Goal: Transaction & Acquisition: Obtain resource

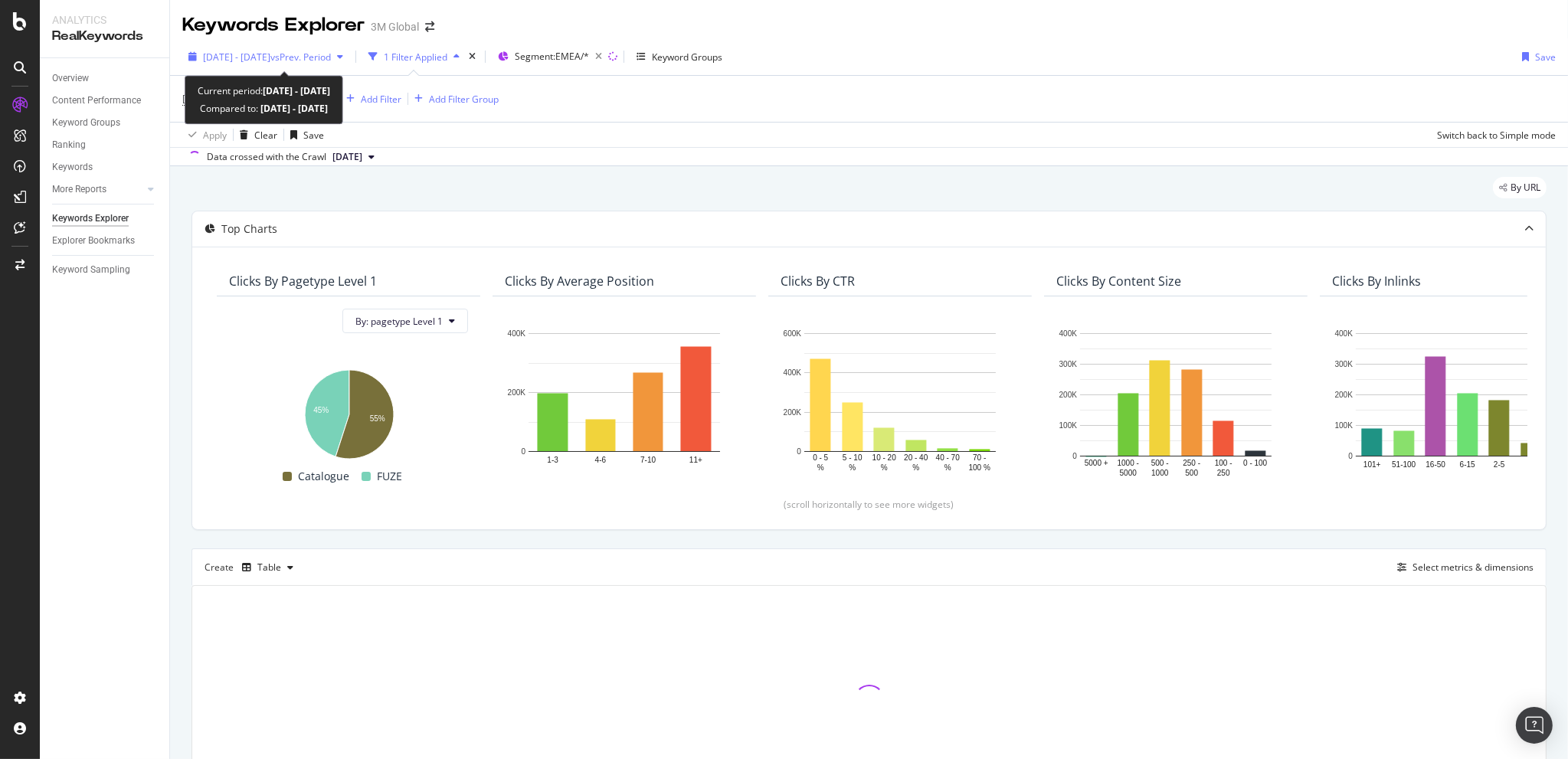
click at [224, 45] on div "[DATE] - [DATE] vs Prev. Period" at bounding box center [265, 57] width 167 height 23
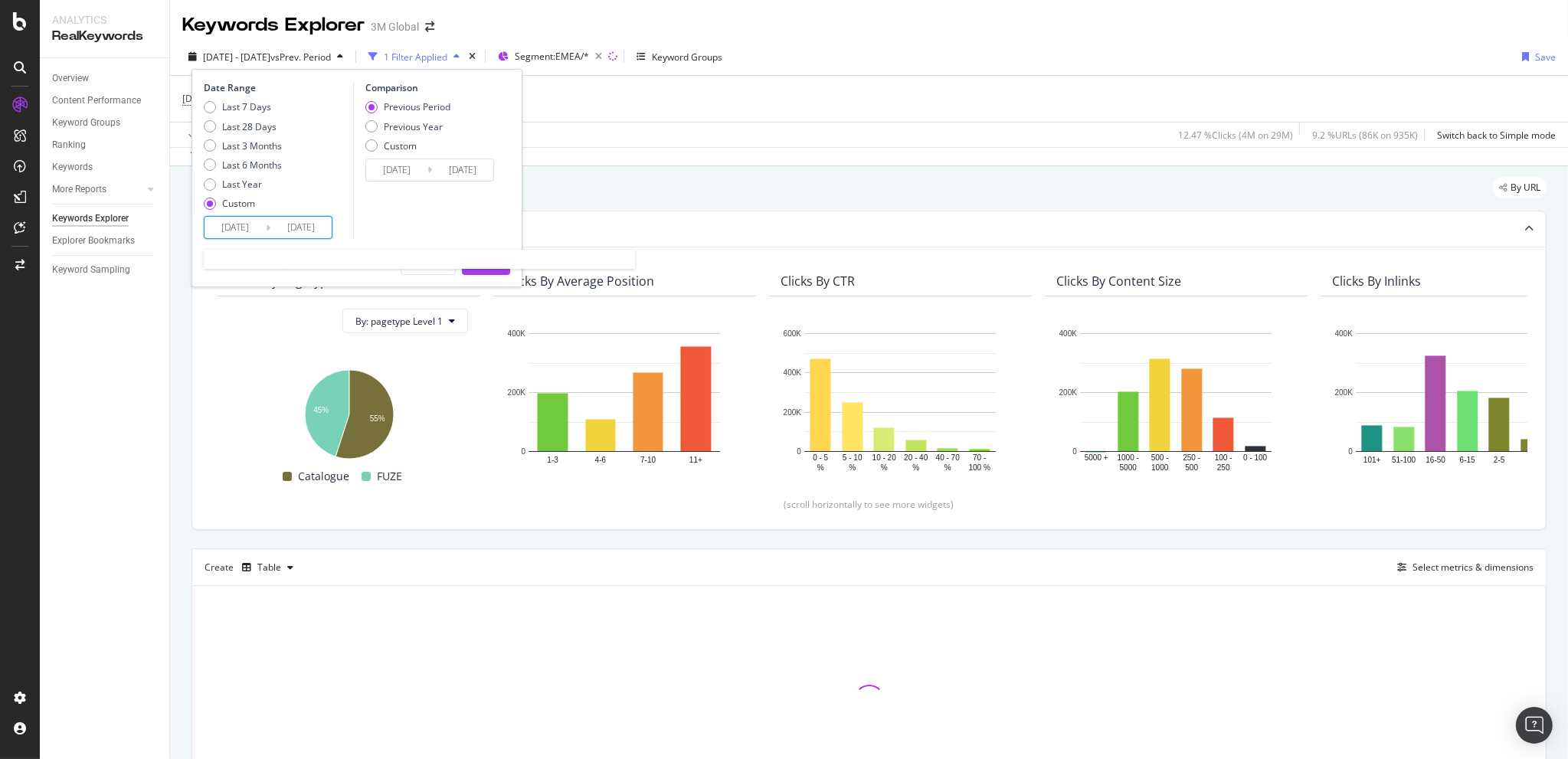
click at [230, 231] on input "[DATE]" at bounding box center [235, 227] width 61 height 22
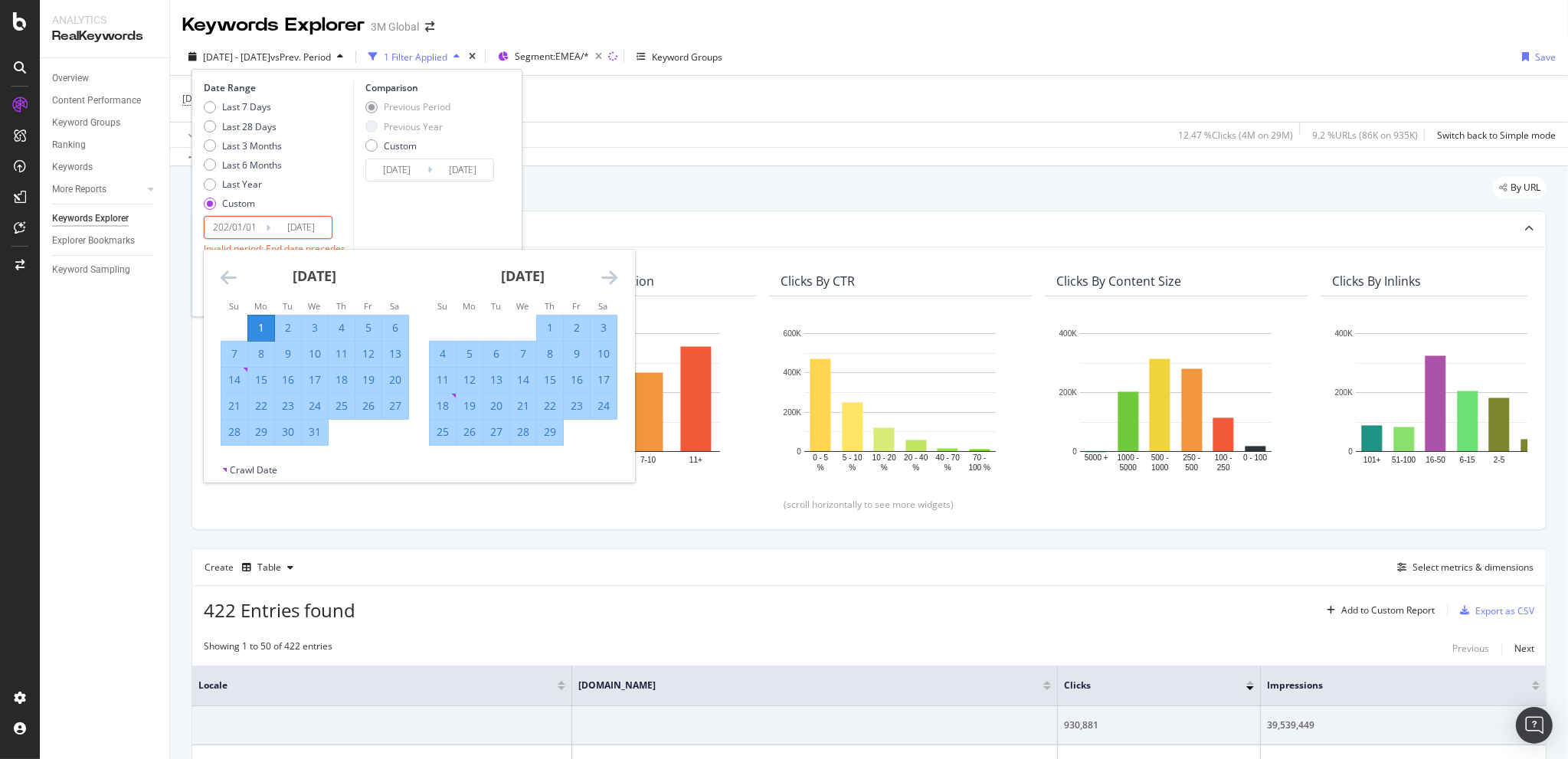
type input "2024/01/01"
type input "2025/01/01"
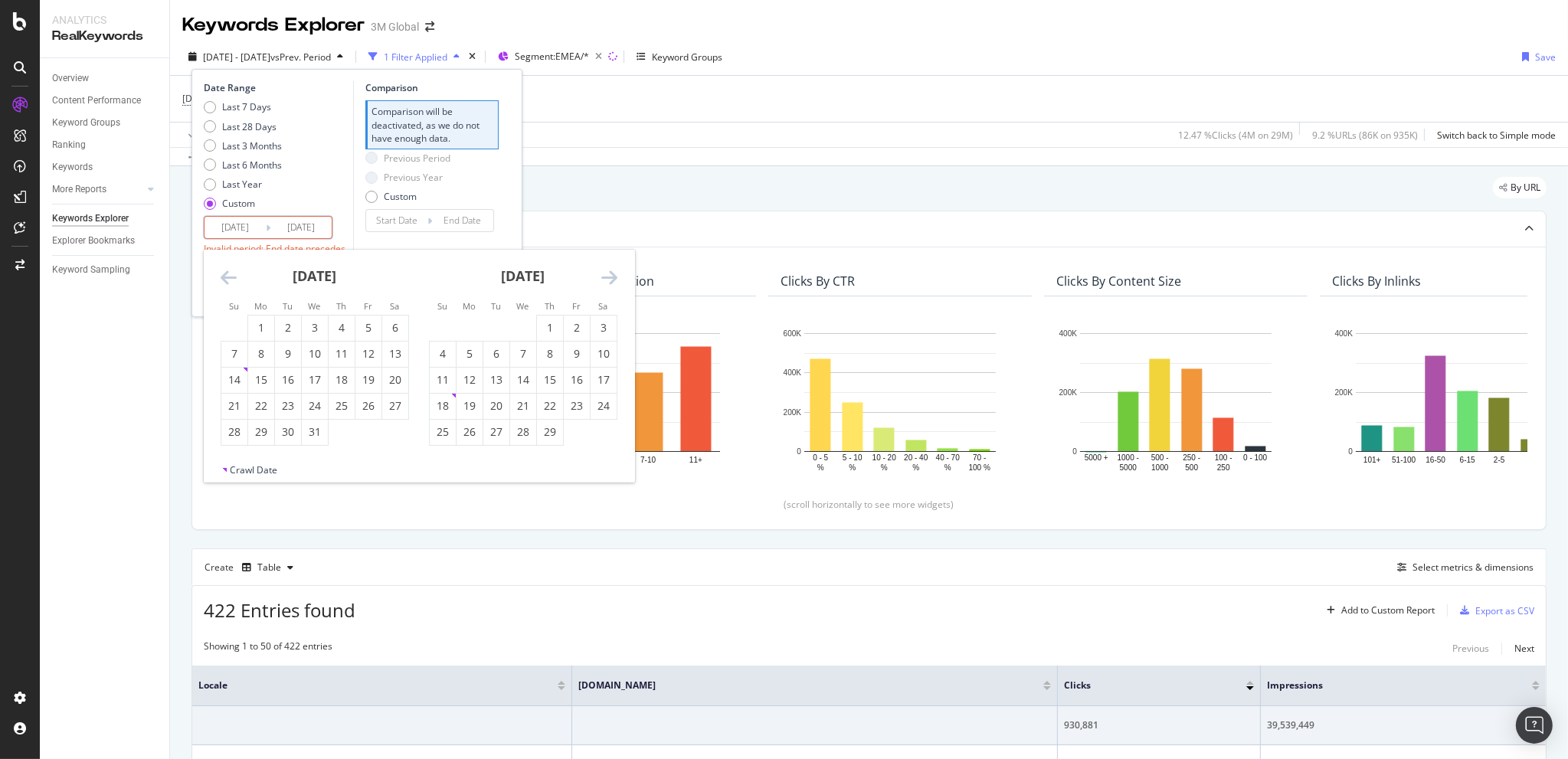
click at [300, 230] on input "2024/06/30" at bounding box center [301, 227] width 61 height 22
type input "2024/06/30"
type input "2024/07/03"
type input "2024/12/31"
type input "2025/06/30"
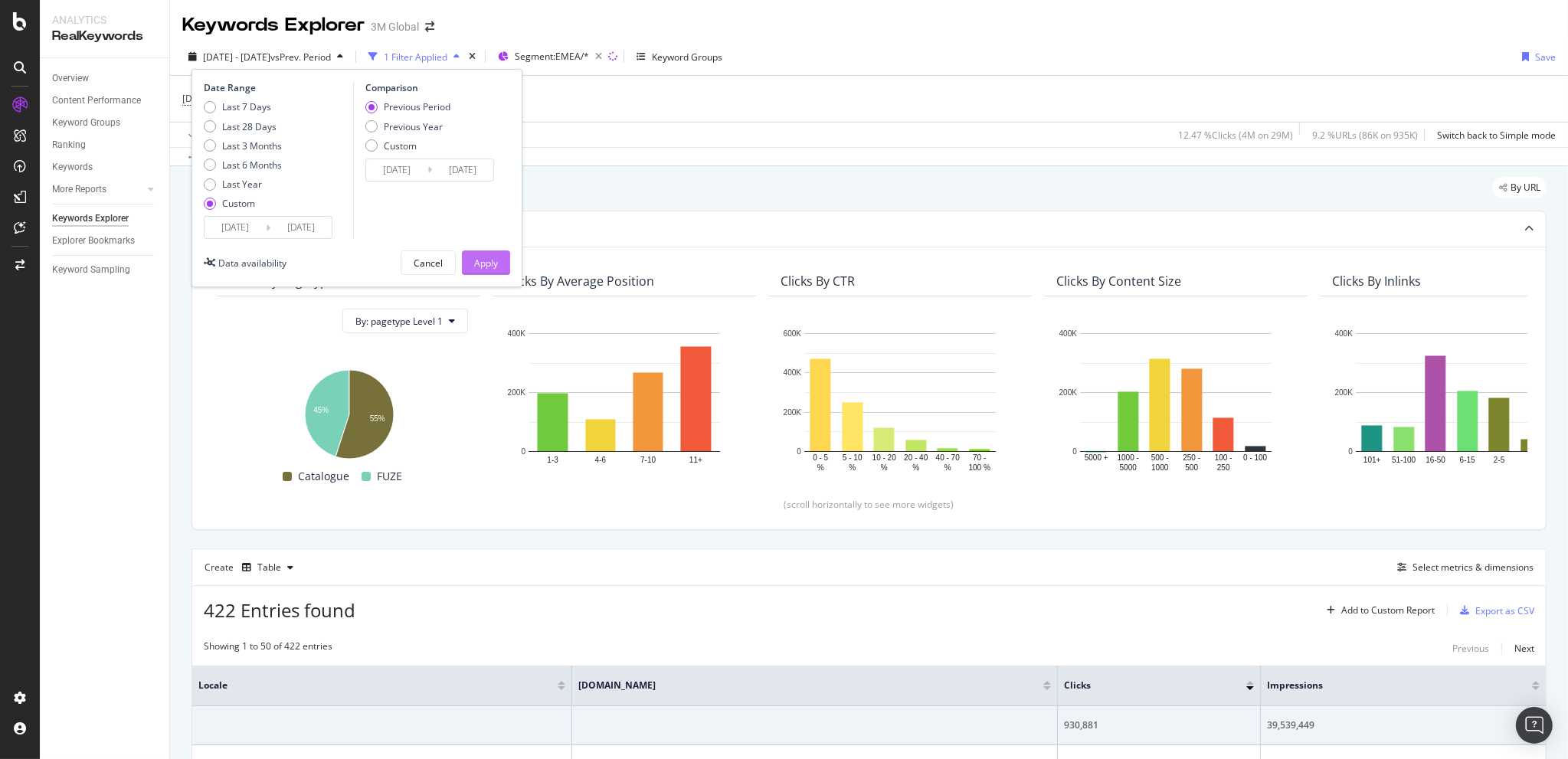
click at [496, 268] on div "Apply" at bounding box center [486, 263] width 24 height 13
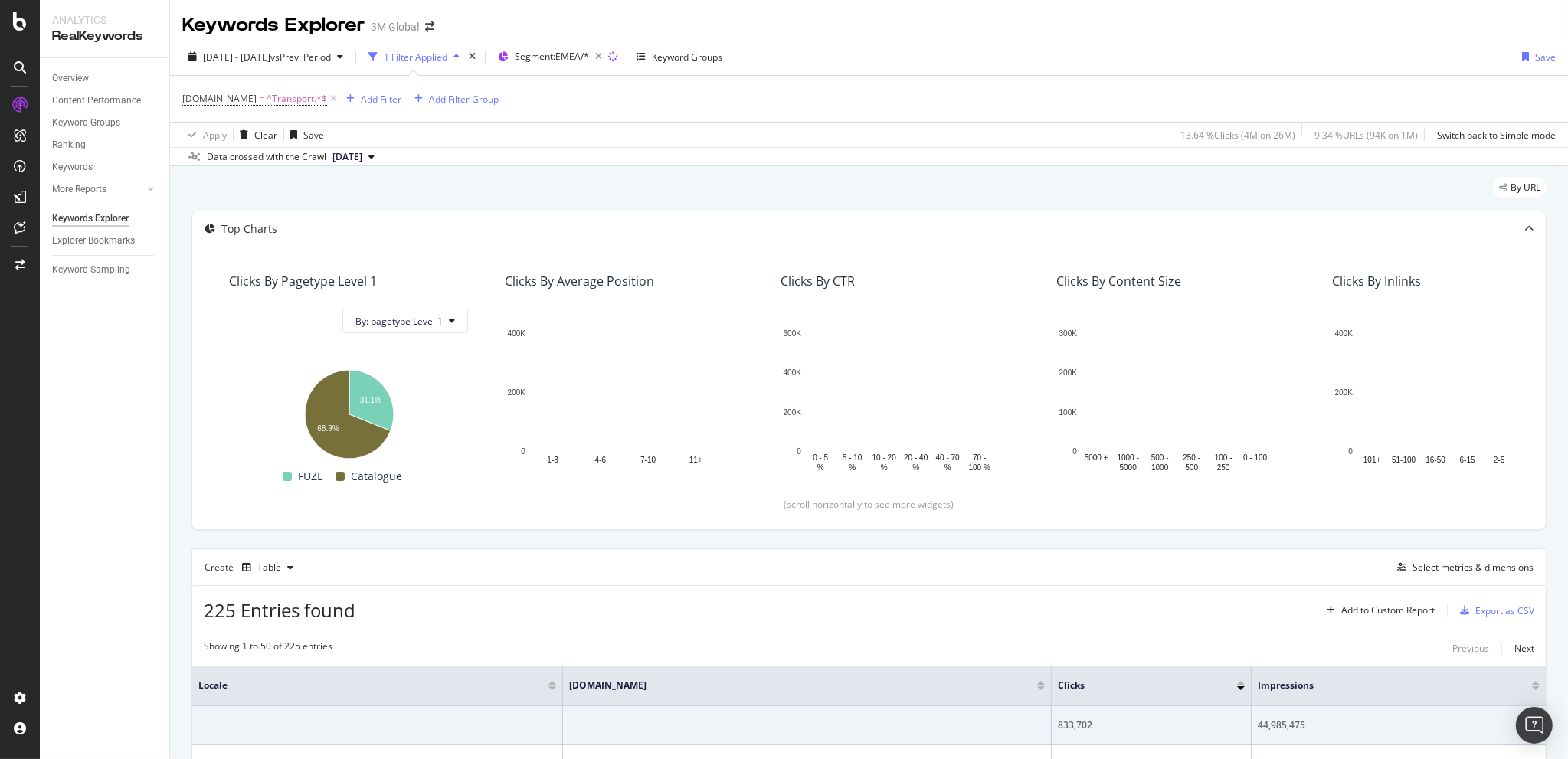
scroll to position [357, 0]
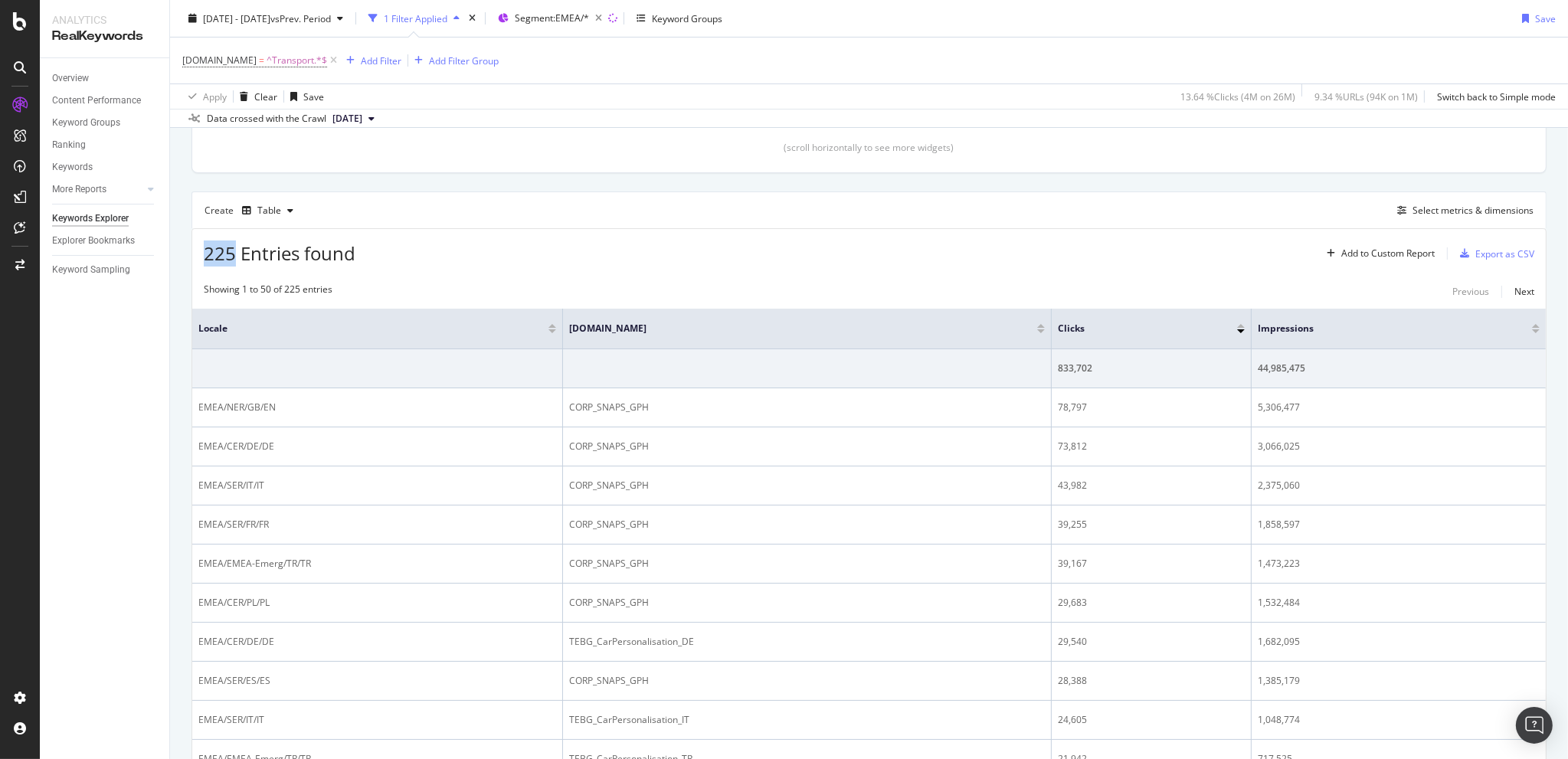
drag, startPoint x: 208, startPoint y: 256, endPoint x: 234, endPoint y: 251, distance: 26.5
click at [234, 251] on span "225 Entries found" at bounding box center [279, 253] width 152 height 25
click at [720, 235] on div "225 Entries found Add to Custom Report Export as CSV" at bounding box center [868, 248] width 1353 height 38
drag, startPoint x: 202, startPoint y: 254, endPoint x: 234, endPoint y: 251, distance: 32.1
click at [234, 251] on div "225 Entries found Add to Custom Report Export as CSV" at bounding box center [868, 248] width 1353 height 38
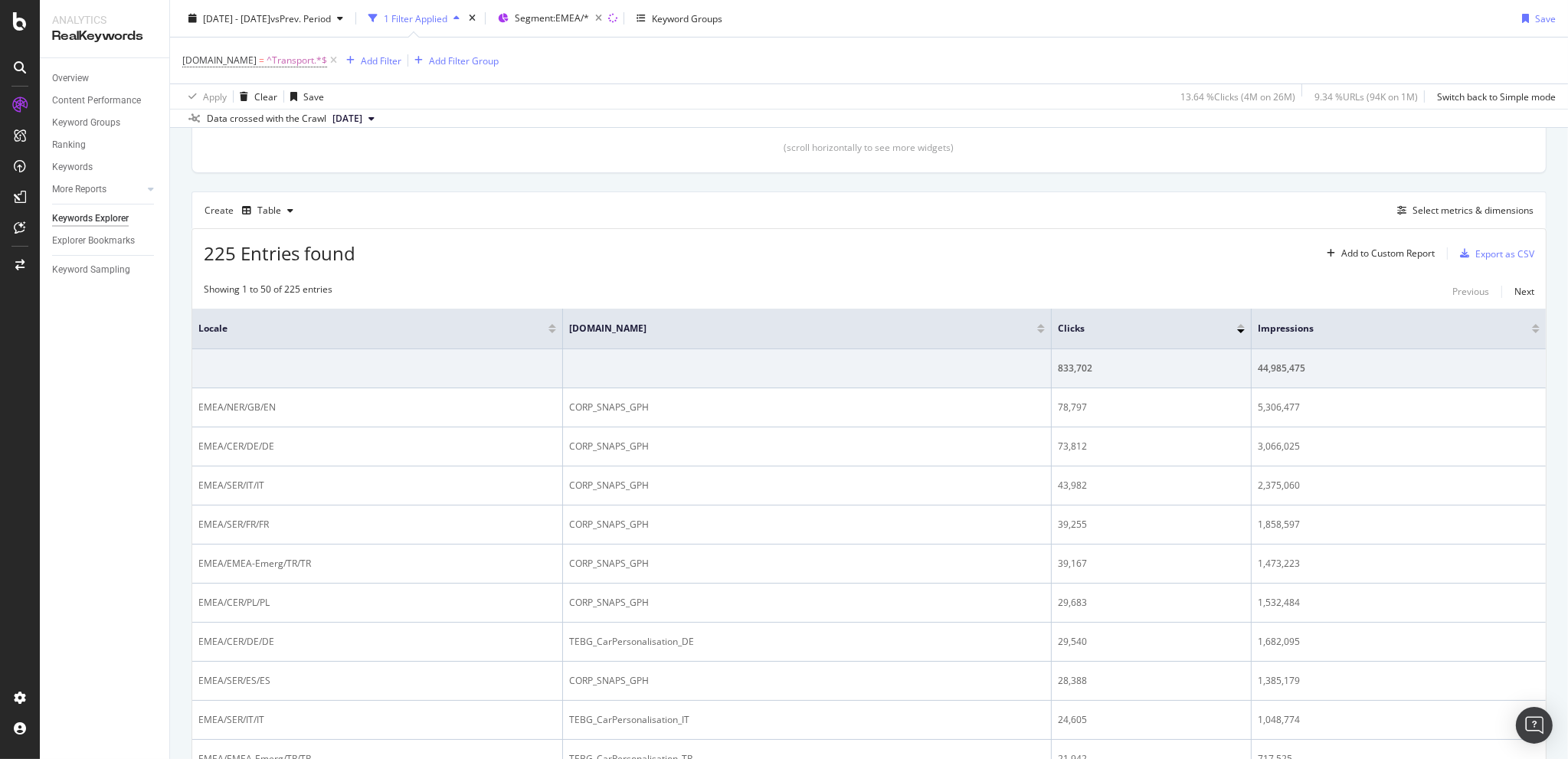
drag, startPoint x: 825, startPoint y: 263, endPoint x: 892, endPoint y: 232, distance: 73.8
click at [825, 260] on div "225 Entries found Add to Custom Report Export as CSV" at bounding box center [868, 248] width 1353 height 38
click at [1484, 256] on div "Export as CSV" at bounding box center [1505, 254] width 59 height 13
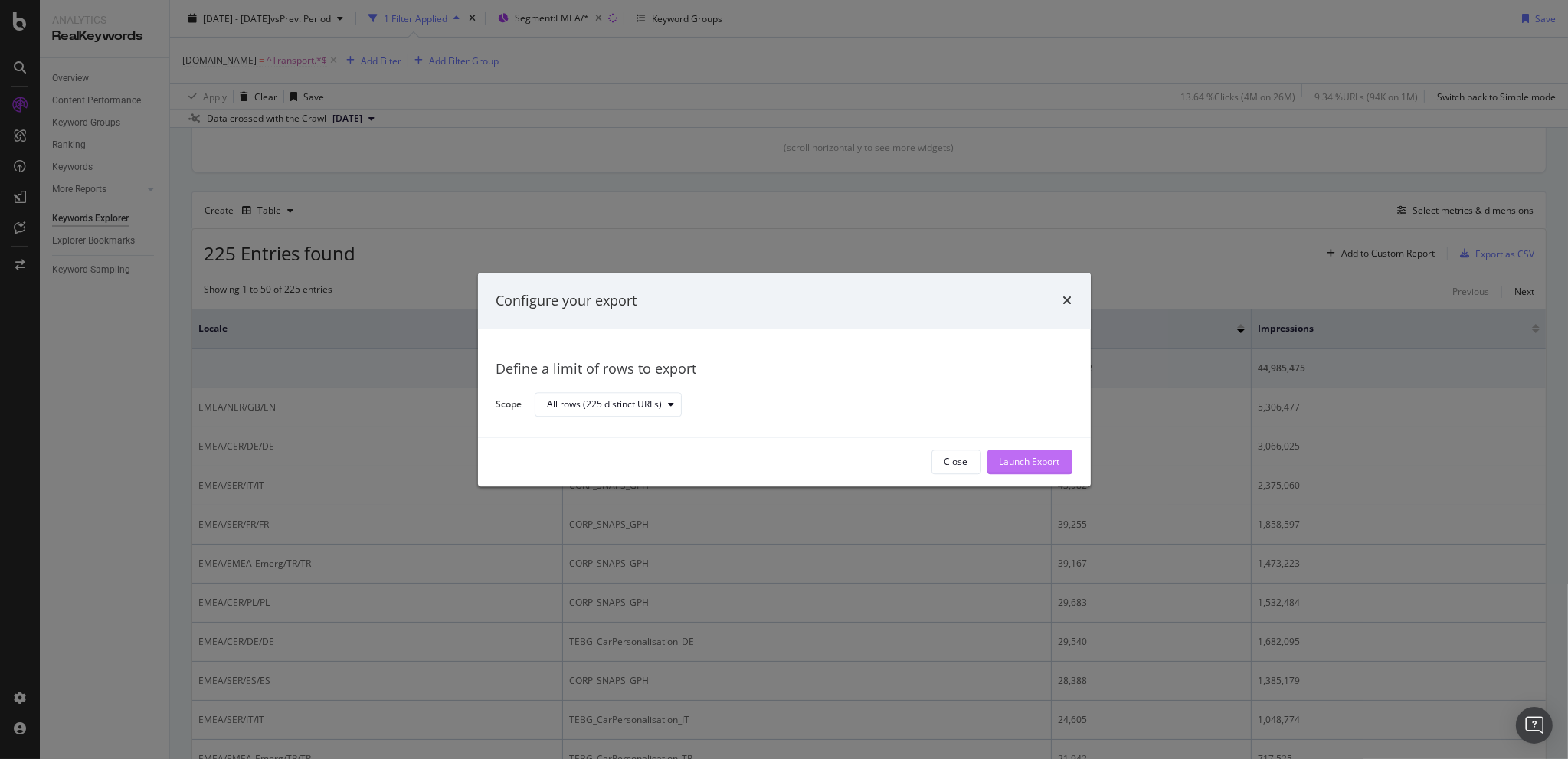
click at [1052, 462] on div "Launch Export" at bounding box center [1030, 462] width 60 height 13
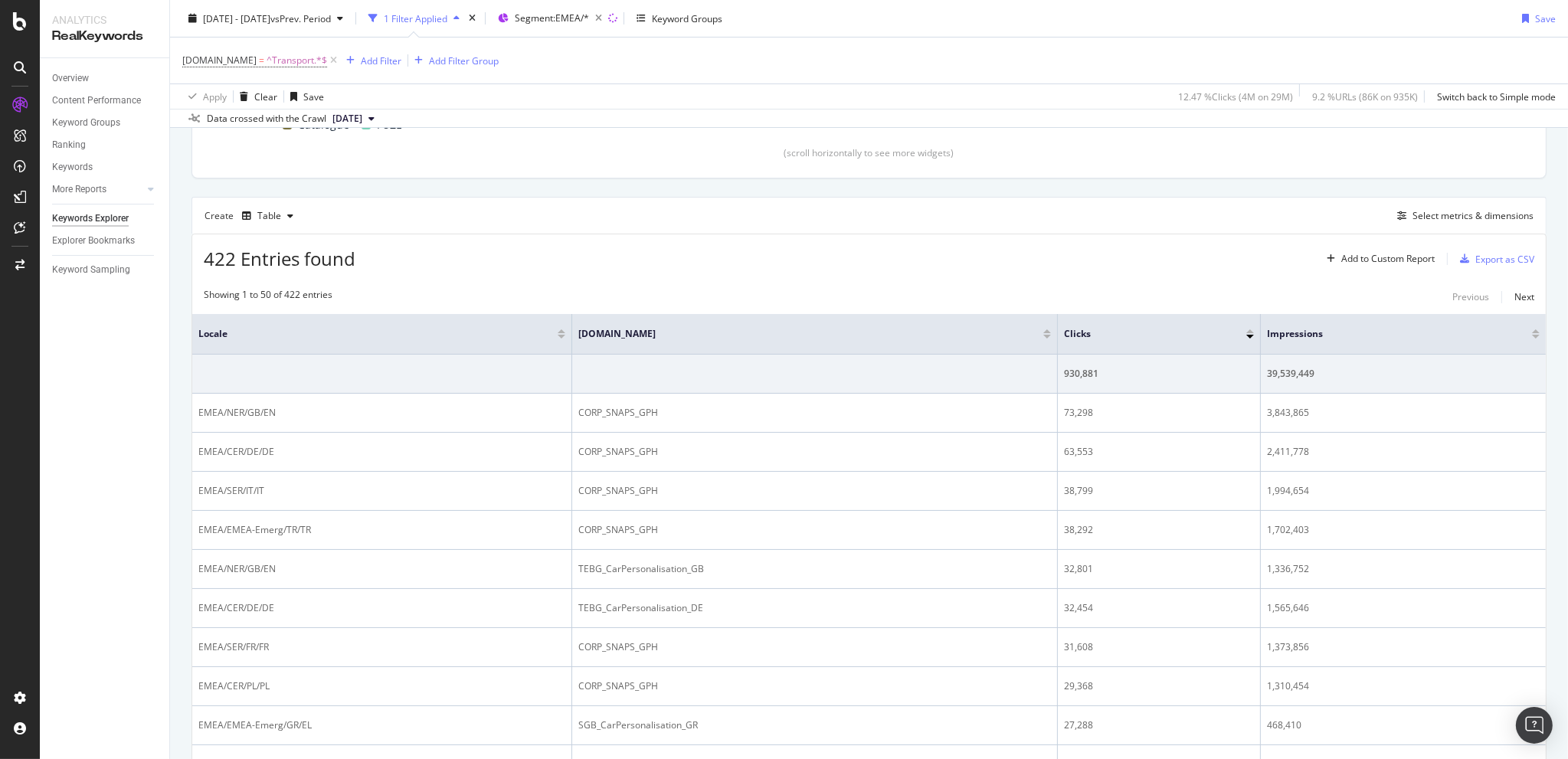
scroll to position [357, 0]
drag, startPoint x: 202, startPoint y: 251, endPoint x: 236, endPoint y: 256, distance: 34.4
click at [236, 256] on div "422 Entries found Add to Custom Report Export as CSV" at bounding box center [868, 248] width 1353 height 38
click at [370, 259] on div "422 Entries found Add to Custom Report Export as CSV" at bounding box center [868, 248] width 1353 height 38
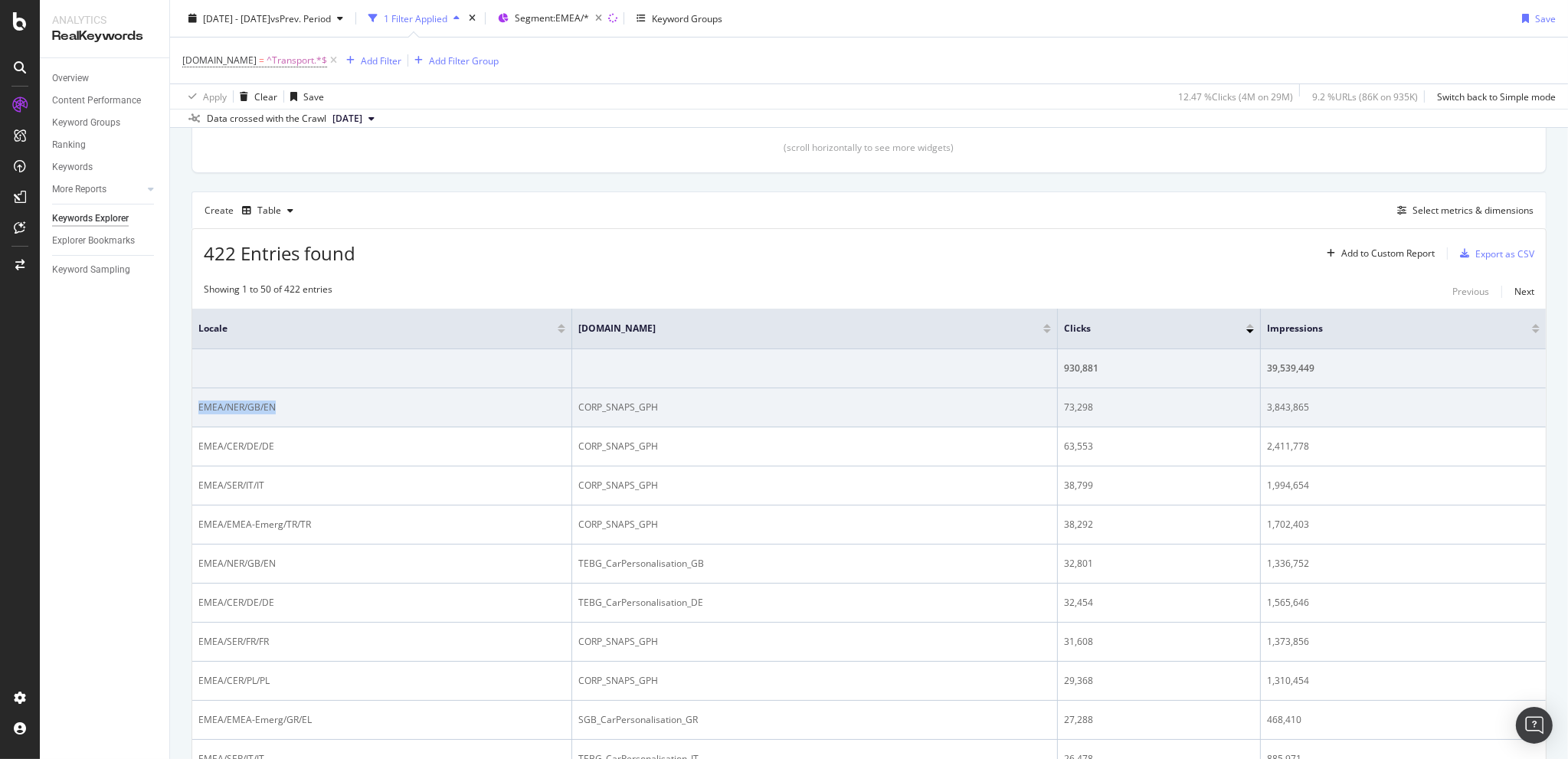
drag, startPoint x: 199, startPoint y: 404, endPoint x: 279, endPoint y: 404, distance: 80.0
click at [279, 404] on div "EMEA/NER/GB/EN" at bounding box center [381, 407] width 367 height 14
drag, startPoint x: 571, startPoint y: 401, endPoint x: 668, endPoint y: 398, distance: 97.0
click at [668, 401] on div "CORP_SNAPS_GPH" at bounding box center [814, 407] width 472 height 14
click at [206, 401] on div "EMEA/NER/GB/EN" at bounding box center [381, 407] width 367 height 14
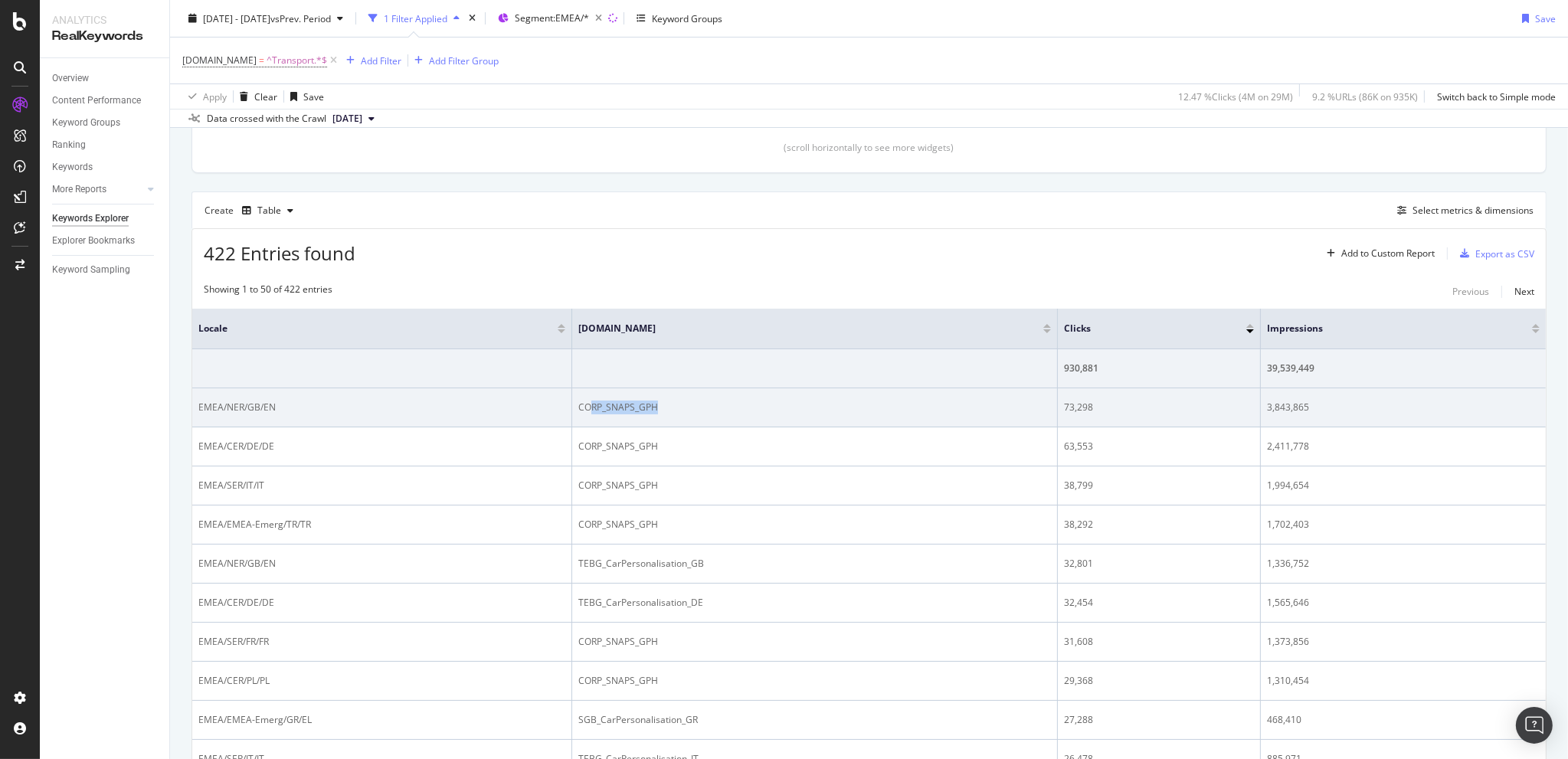
drag, startPoint x: 619, startPoint y: 400, endPoint x: 653, endPoint y: 391, distance: 35.2
click at [653, 391] on td "CORP_SNAPS_GPH" at bounding box center [815, 407] width 486 height 39
drag, startPoint x: 221, startPoint y: 402, endPoint x: 272, endPoint y: 410, distance: 51.6
click at [272, 410] on div "EMEA/NER/GB/EN" at bounding box center [381, 407] width 367 height 14
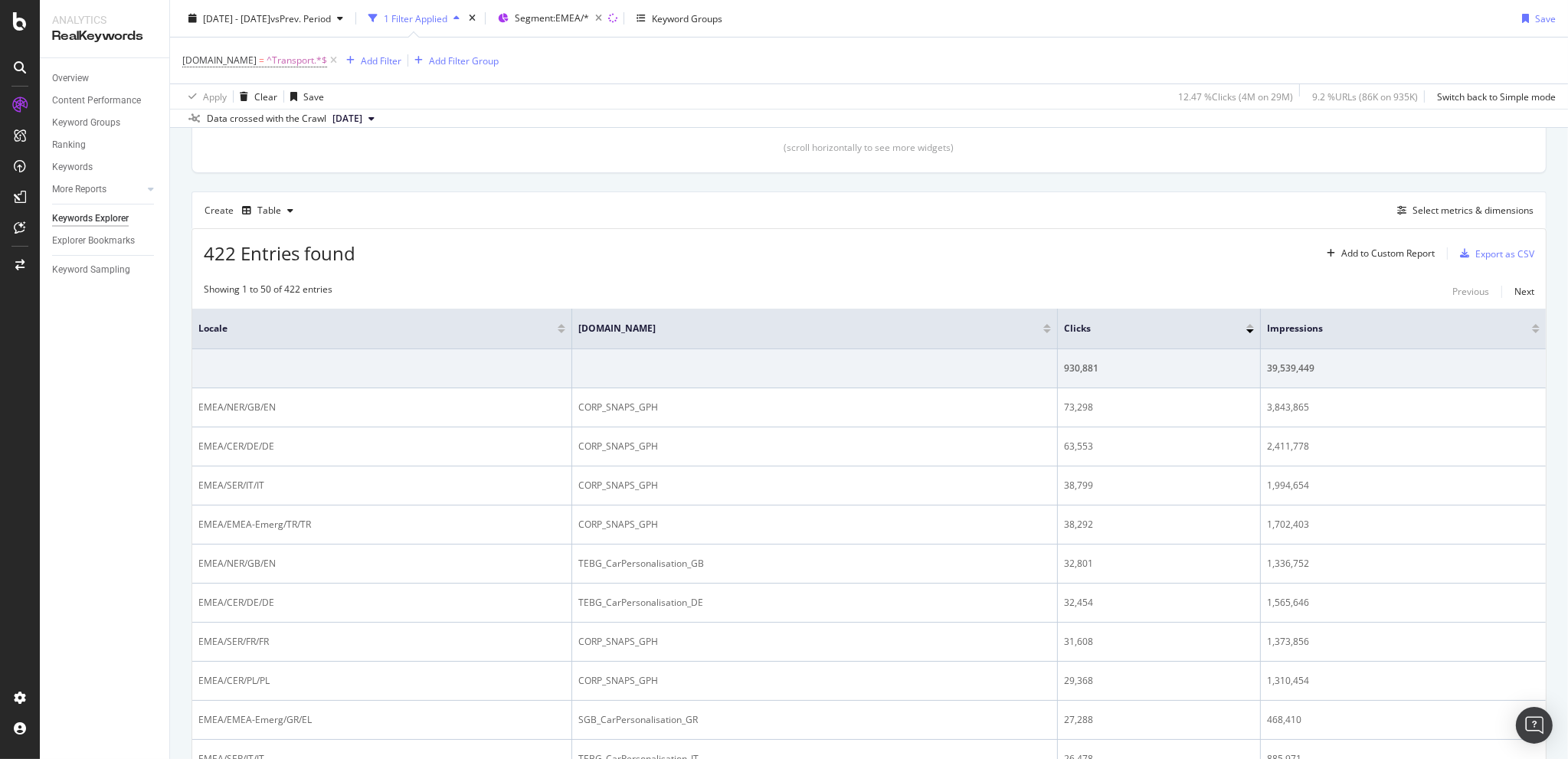
click at [851, 219] on div "Create Table Select metrics & dimensions" at bounding box center [868, 209] width 1355 height 37
click at [1503, 256] on div "Export as CSV" at bounding box center [1505, 254] width 59 height 13
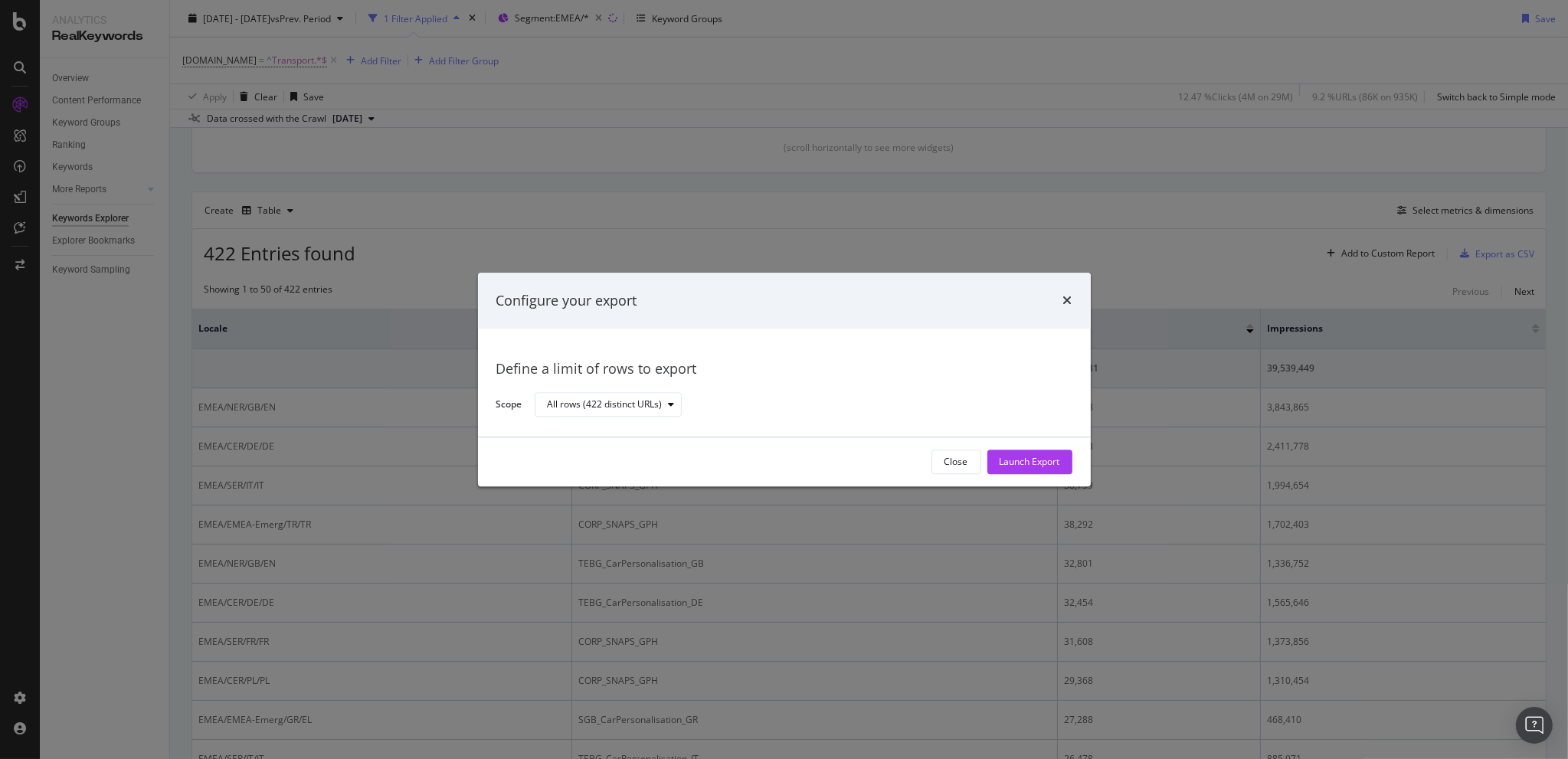
drag, startPoint x: 1043, startPoint y: 459, endPoint x: 1125, endPoint y: 124, distance: 344.9
click at [1043, 459] on div "Launch Export" at bounding box center [1030, 462] width 60 height 13
